Goal: Communication & Community: Answer question/provide support

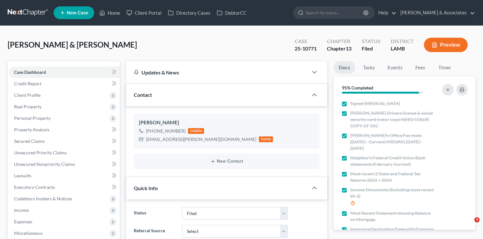
select select "8"
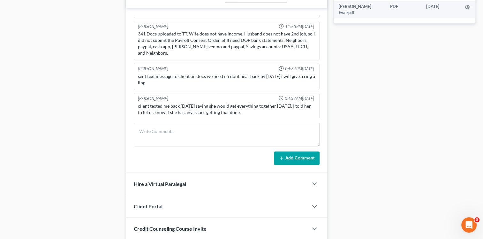
scroll to position [351, 0]
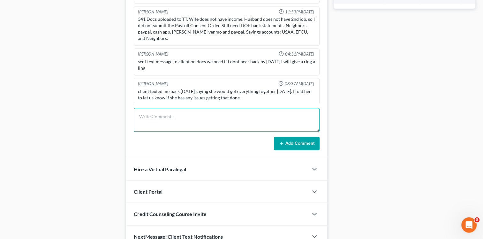
click at [182, 120] on textarea at bounding box center [227, 120] width 186 height 24
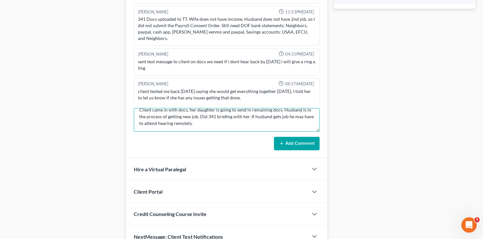
scroll to position [6, 0]
type textarea "Client came in with docs, her daughter is going to send in remaining docs. Husb…"
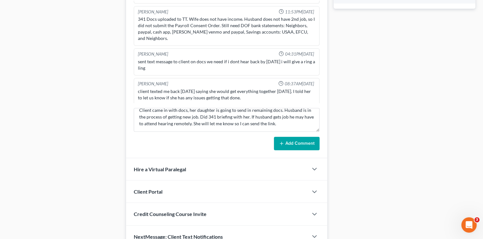
click at [305, 142] on button "Add Comment" at bounding box center [297, 143] width 46 height 13
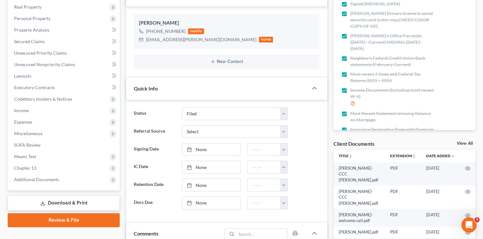
scroll to position [191, 0]
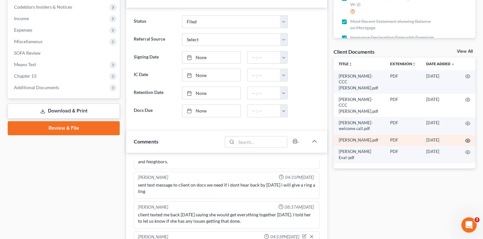
click at [467, 140] on circle "button" at bounding box center [467, 140] width 1 height 1
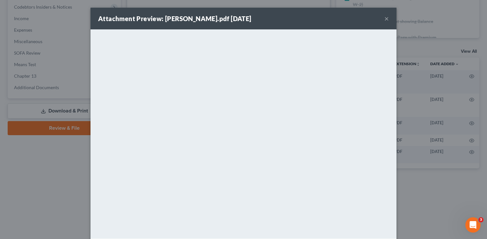
click at [385, 20] on button "×" at bounding box center [387, 19] width 4 height 8
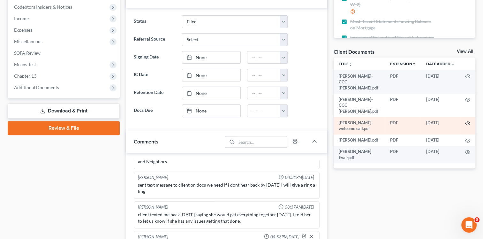
click at [466, 121] on icon "button" at bounding box center [467, 123] width 5 height 5
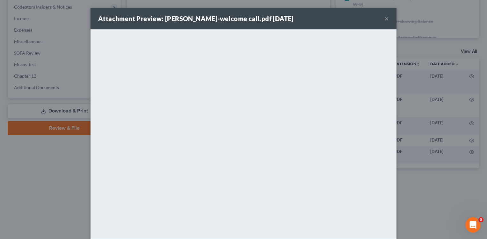
click at [385, 19] on button "×" at bounding box center [387, 19] width 4 height 8
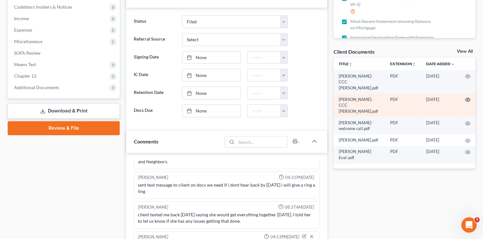
click at [467, 99] on circle "button" at bounding box center [467, 99] width 1 height 1
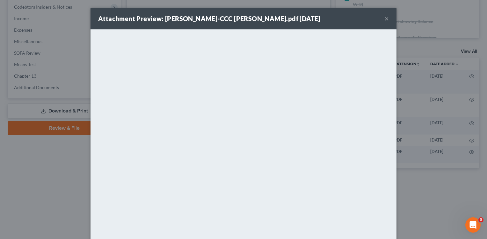
click at [385, 19] on button "×" at bounding box center [387, 19] width 4 height 8
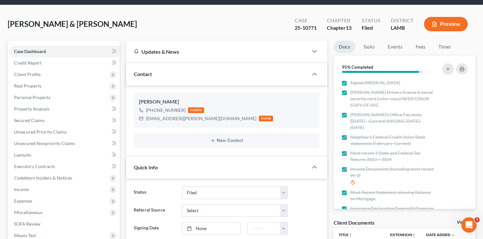
scroll to position [32, 0]
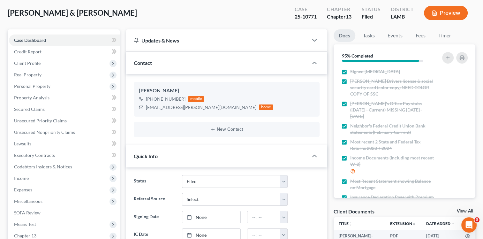
click at [184, 153] on div "Quick Info" at bounding box center [217, 156] width 182 height 22
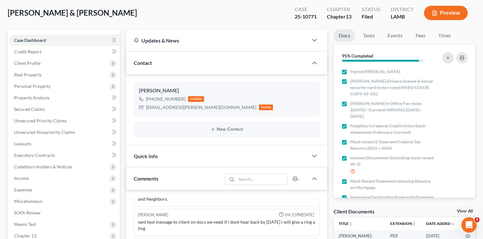
click at [184, 153] on div "Quick Info" at bounding box center [217, 156] width 182 height 22
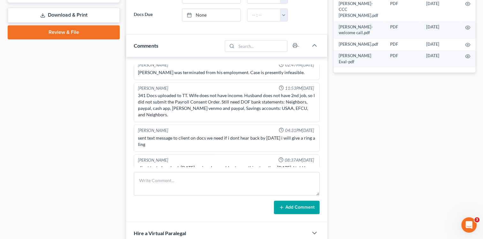
scroll to position [360, 0]
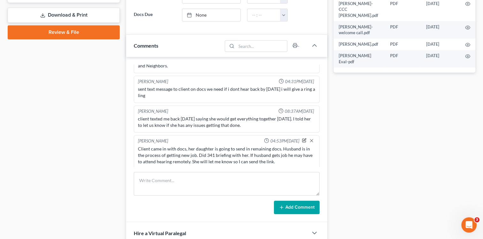
click at [302, 139] on icon "button" at bounding box center [304, 141] width 4 height 4
click at [228, 145] on textarea "Client came in with docs, her daughter is going to send in remaining docs. Husb…" at bounding box center [226, 157] width 177 height 24
type textarea "Client came in with docs, her daughter is going to send in remaining docs. Husb…"
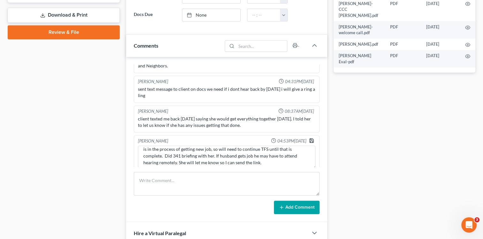
click at [309, 138] on icon "button" at bounding box center [311, 140] width 5 height 5
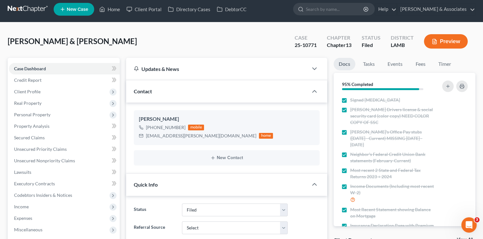
scroll to position [0, 0]
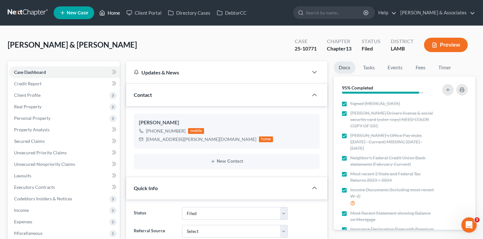
click at [117, 12] on link "Home" at bounding box center [109, 12] width 27 height 11
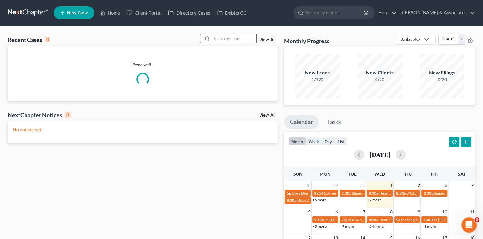
click at [228, 40] on input "search" at bounding box center [234, 38] width 45 height 9
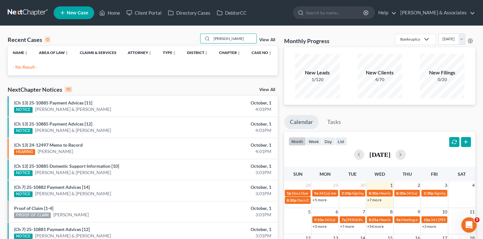
drag, startPoint x: 238, startPoint y: 39, endPoint x: 179, endPoint y: 31, distance: 59.0
click at [179, 31] on div "Recent Cases 0 [PERSON_NAME] View All Name unfold_more expand_more expand_less …" at bounding box center [241, 191] width 483 height 331
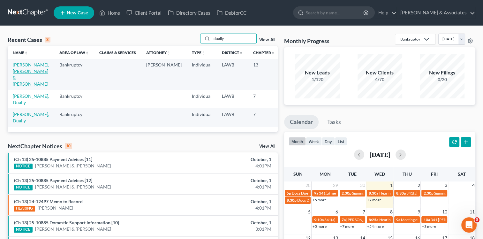
type input "dually"
click at [26, 67] on link "[PERSON_NAME], [PERSON_NAME] & [PERSON_NAME]" at bounding box center [31, 74] width 36 height 25
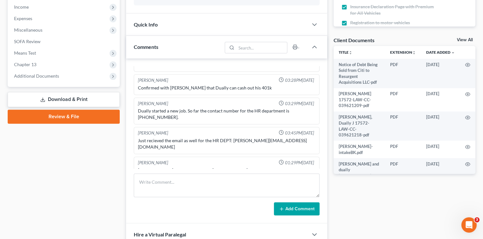
scroll to position [223, 0]
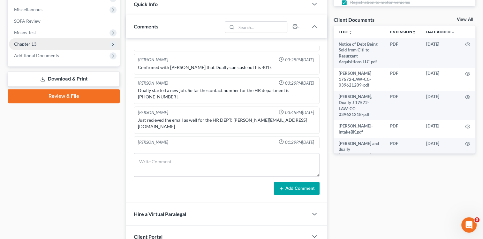
click at [111, 45] on icon at bounding box center [112, 44] width 5 height 5
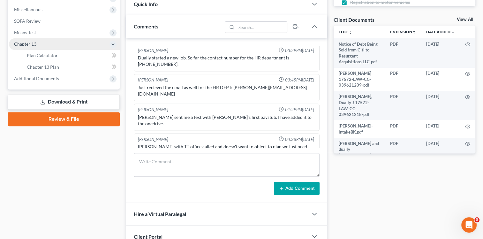
scroll to position [1439, 0]
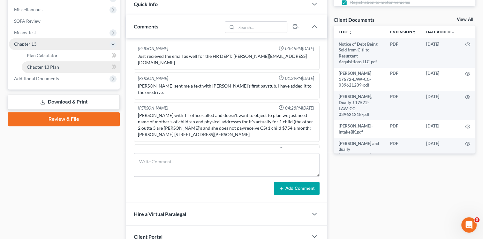
click at [76, 68] on link "Chapter 13 Plan" at bounding box center [71, 66] width 98 height 11
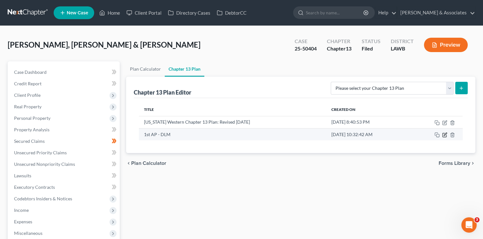
click at [444, 135] on icon "button" at bounding box center [444, 134] width 5 height 5
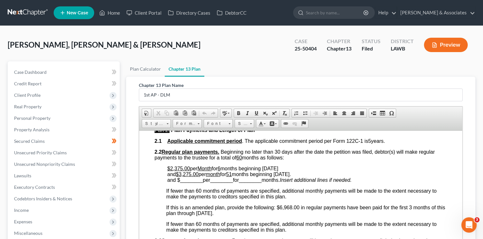
scroll to position [287, 0]
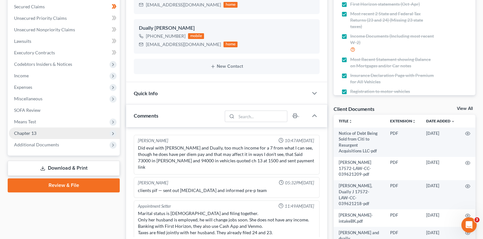
scroll to position [1439, 0]
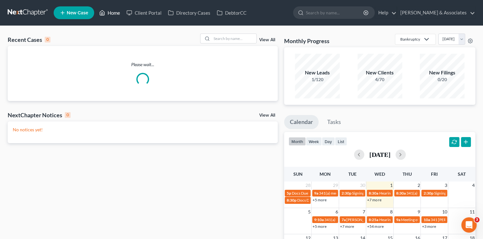
click at [116, 14] on link "Home" at bounding box center [109, 12] width 27 height 11
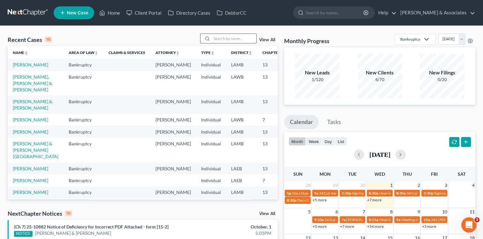
click at [227, 38] on input "search" at bounding box center [234, 38] width 45 height 9
type input "[PERSON_NAME]"
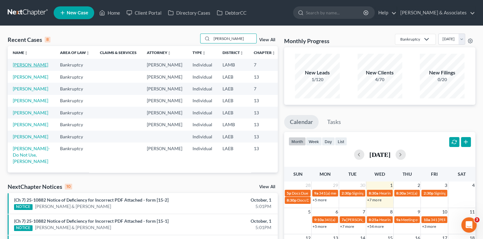
click at [22, 64] on link "[PERSON_NAME]" at bounding box center [30, 64] width 35 height 5
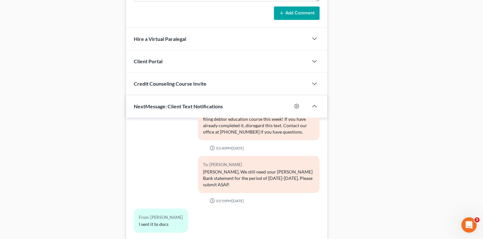
scroll to position [525, 0]
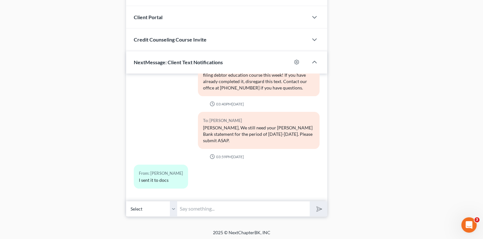
drag, startPoint x: 203, startPoint y: 210, endPoint x: 200, endPoint y: 208, distance: 3.5
click at [203, 210] on input "text" at bounding box center [243, 209] width 132 height 16
type input "Got it. Thanks"
click at [313, 207] on button "submit" at bounding box center [318, 208] width 18 height 15
